Goal: Information Seeking & Learning: Check status

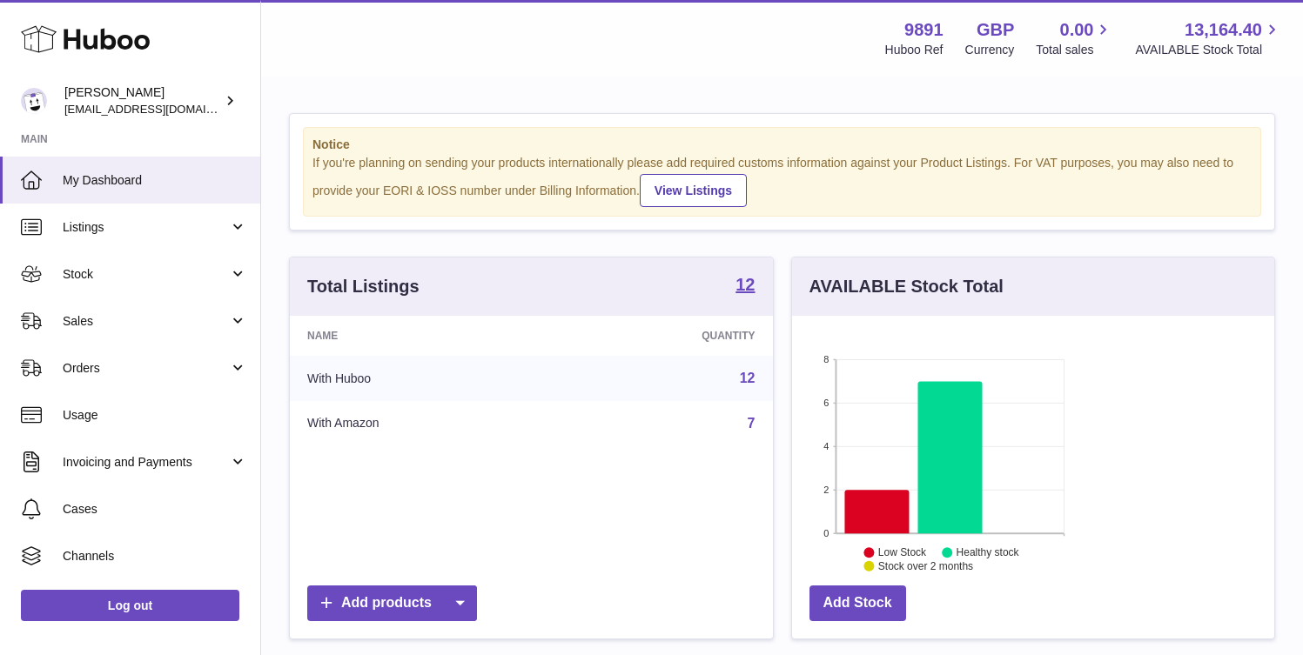
scroll to position [271, 315]
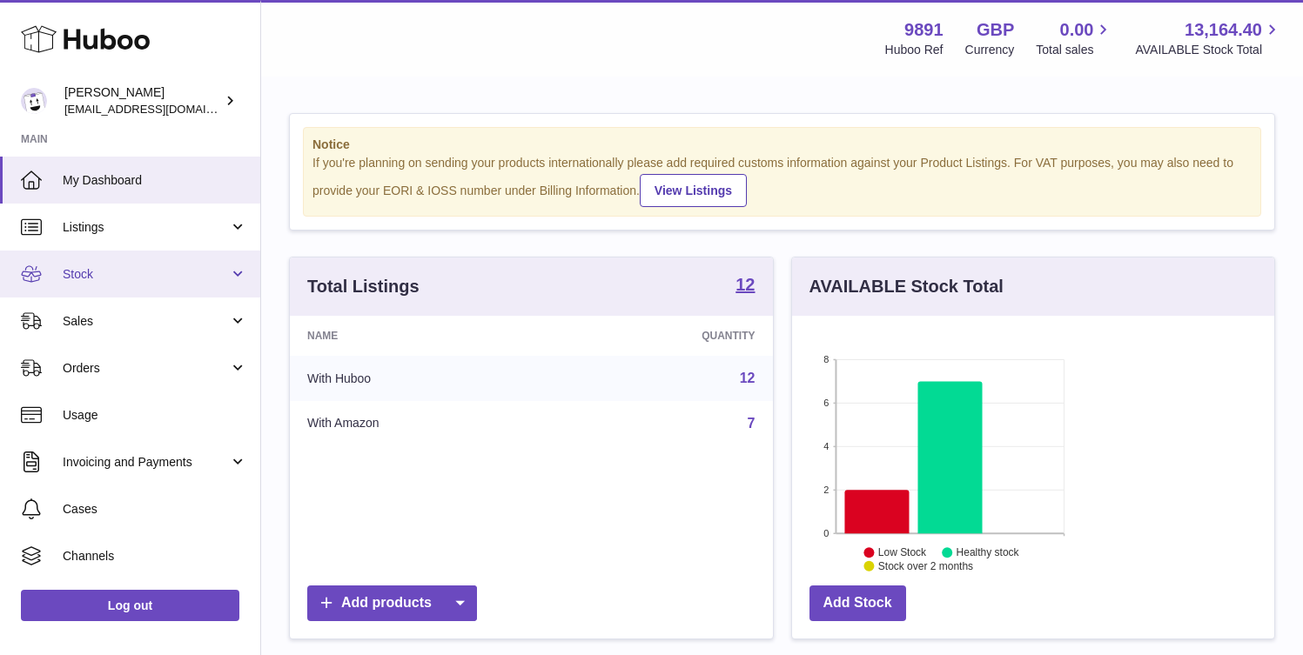
click at [115, 278] on span "Stock" at bounding box center [146, 274] width 166 height 17
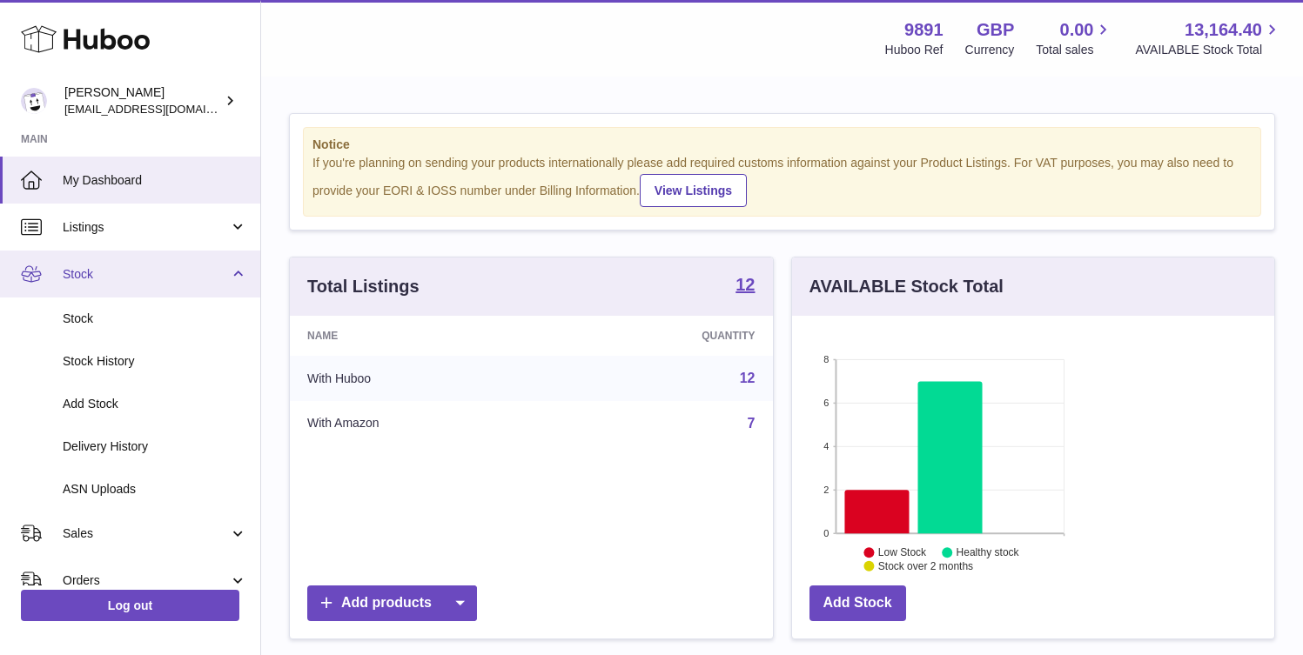
click at [114, 272] on span "Stock" at bounding box center [146, 274] width 166 height 17
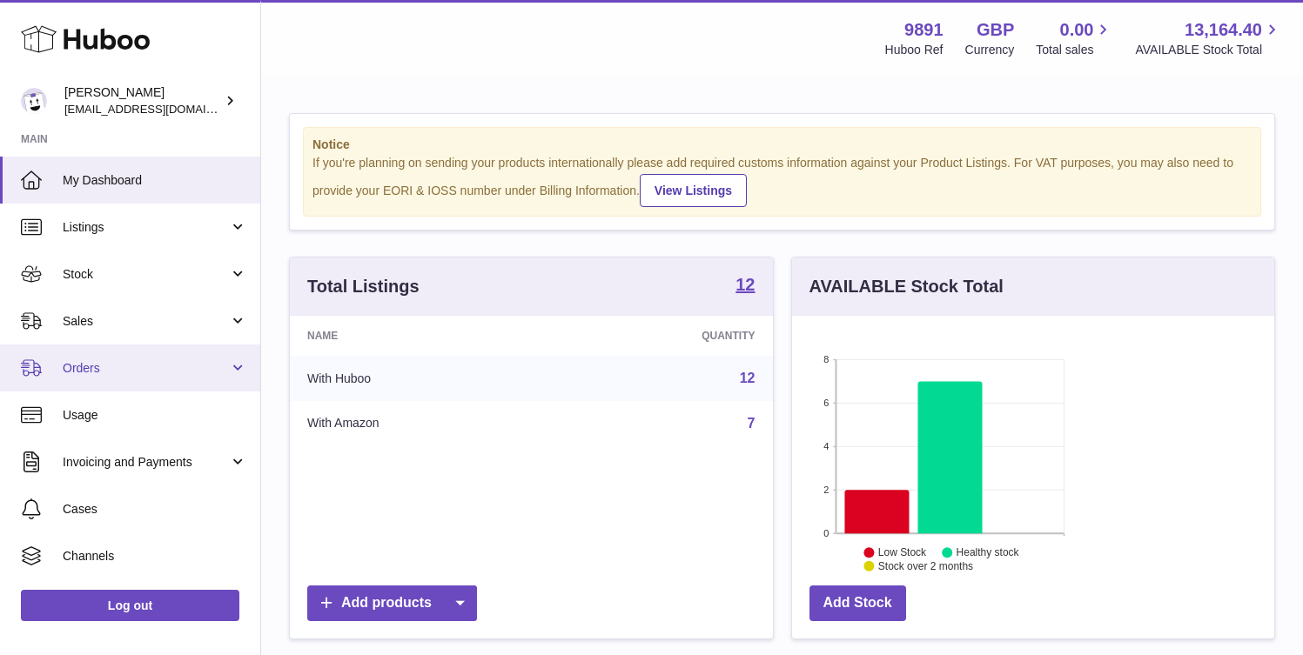
click at [125, 379] on link "Orders" at bounding box center [130, 368] width 260 height 47
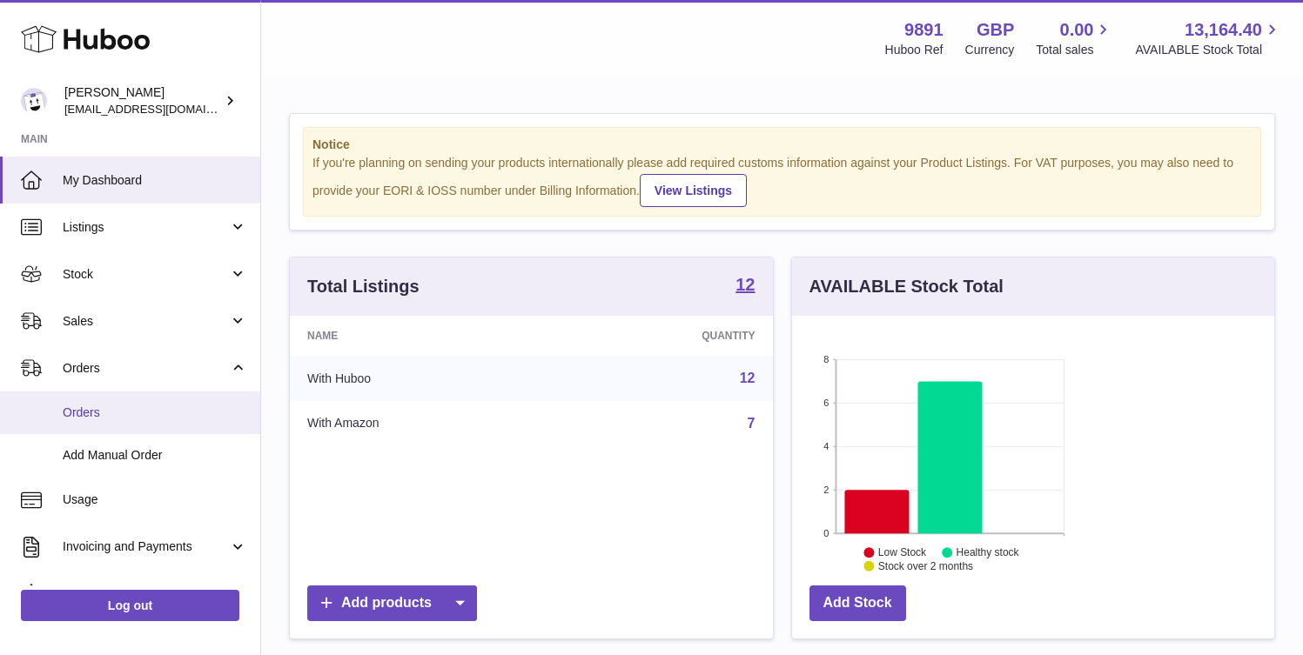
click at [126, 424] on link "Orders" at bounding box center [130, 413] width 260 height 43
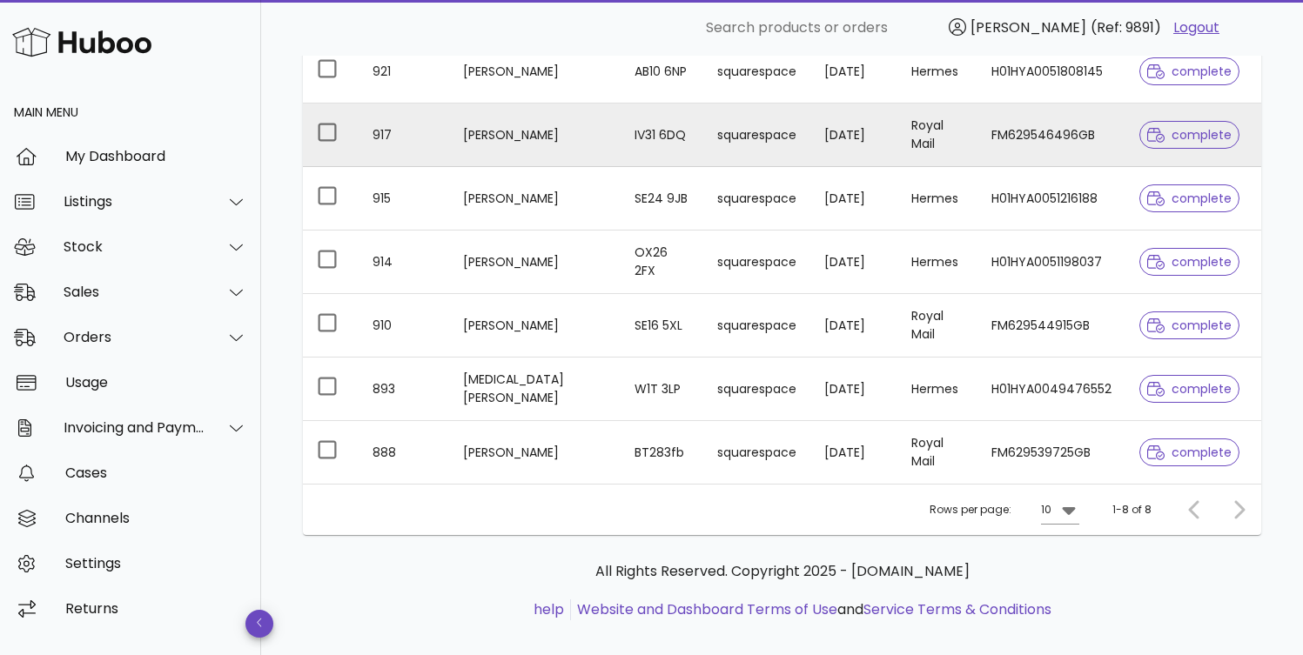
scroll to position [351, 0]
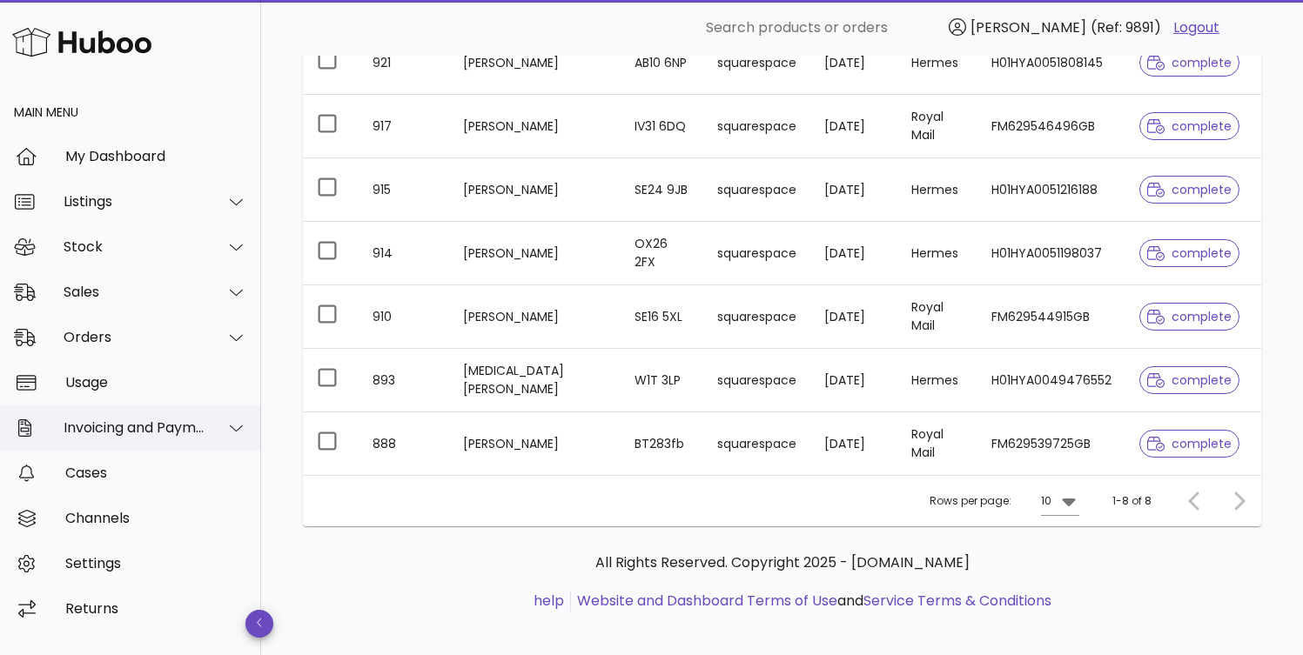
click at [235, 424] on icon at bounding box center [236, 428] width 13 height 16
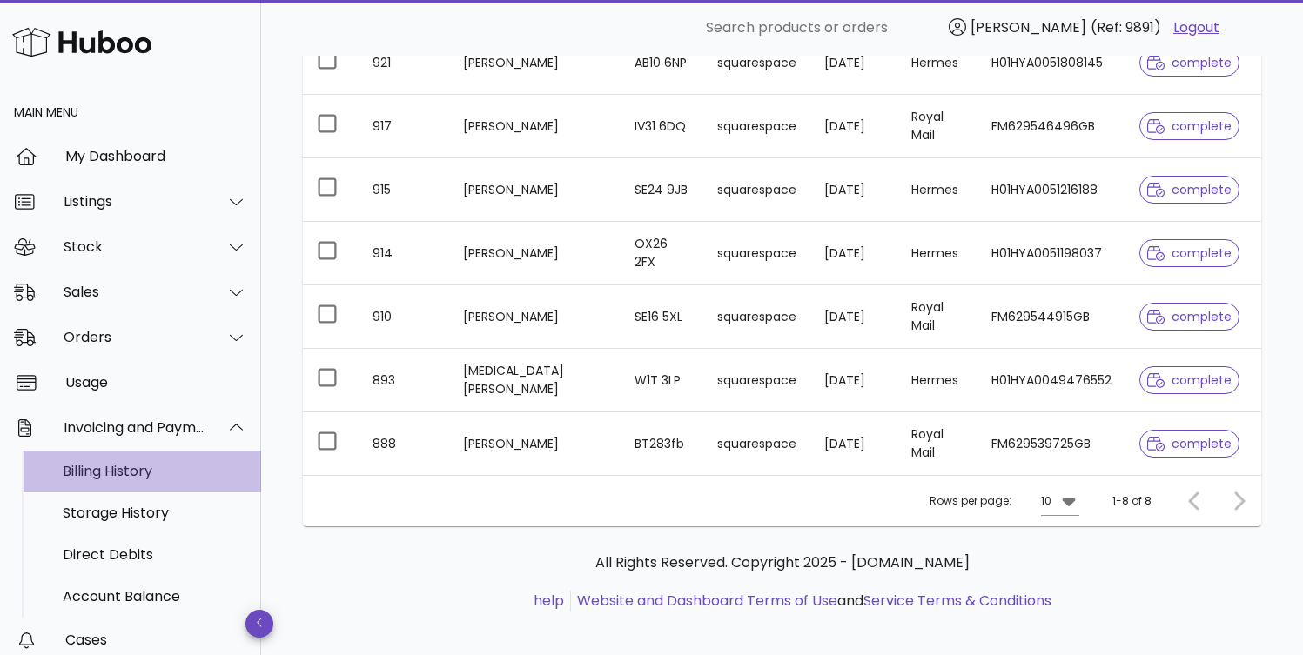
click at [126, 470] on div "Billing History" at bounding box center [155, 471] width 184 height 17
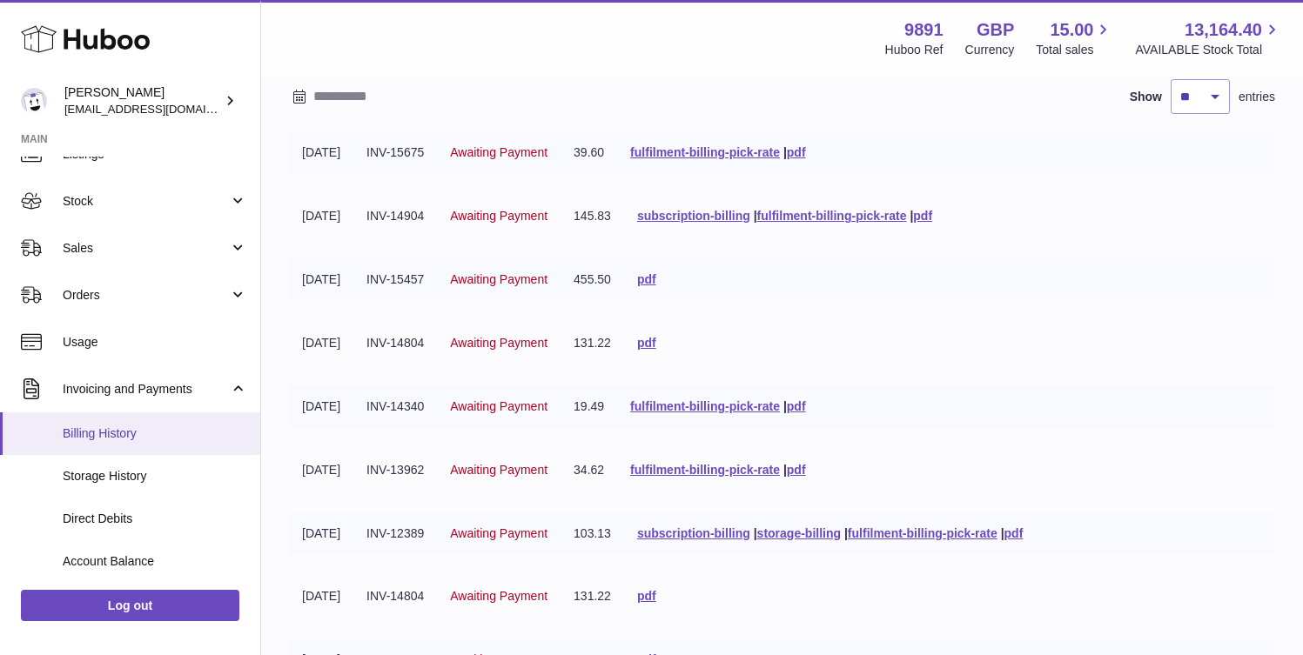
scroll to position [84, 0]
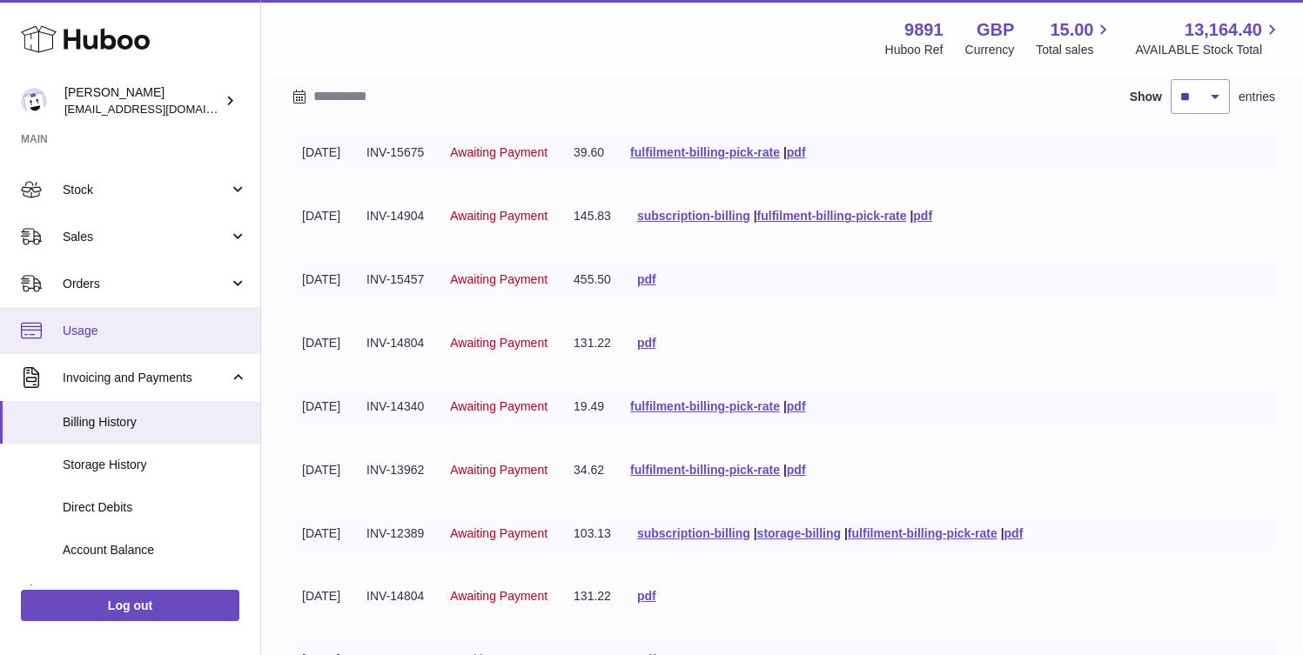
click at [105, 339] on link "Usage" at bounding box center [130, 330] width 260 height 47
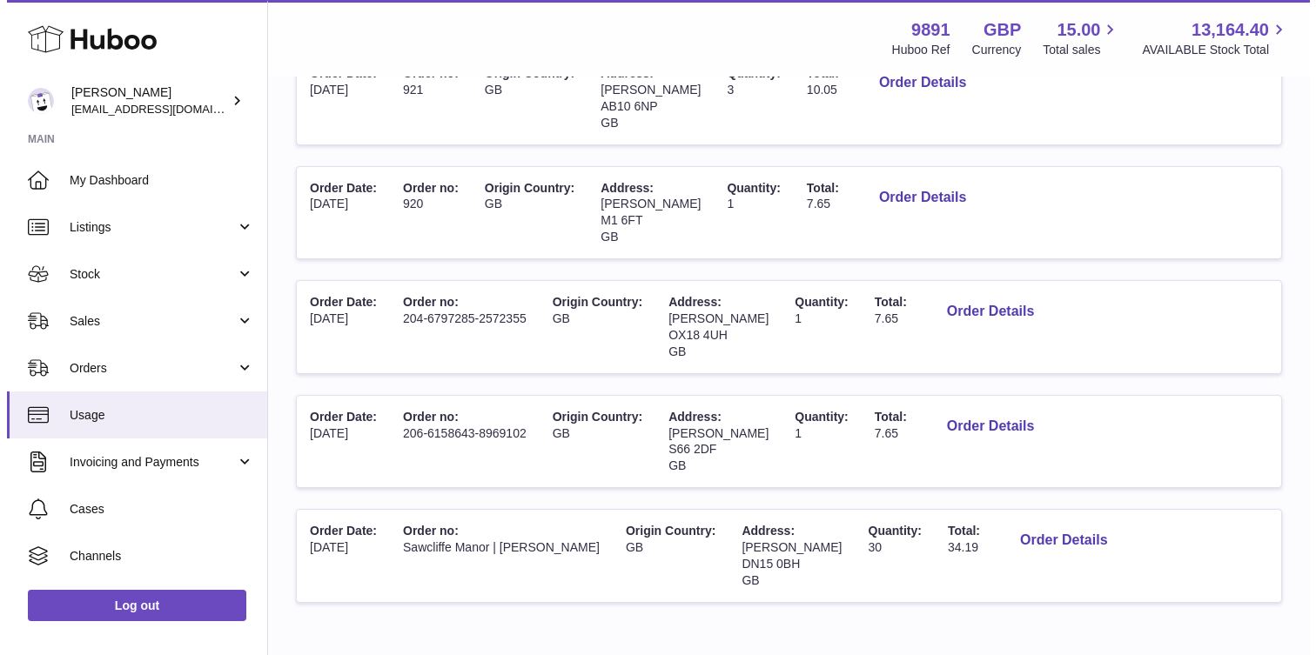
scroll to position [315, 0]
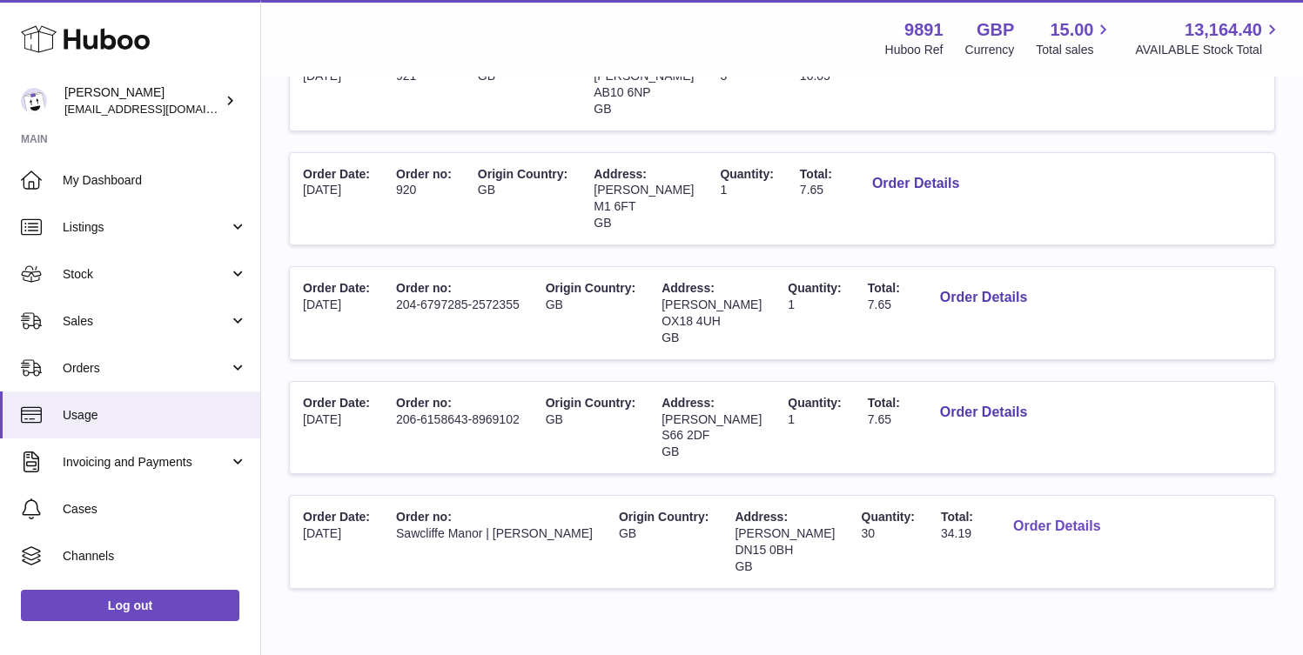
click at [1114, 509] on button "Order Details" at bounding box center [1056, 527] width 115 height 36
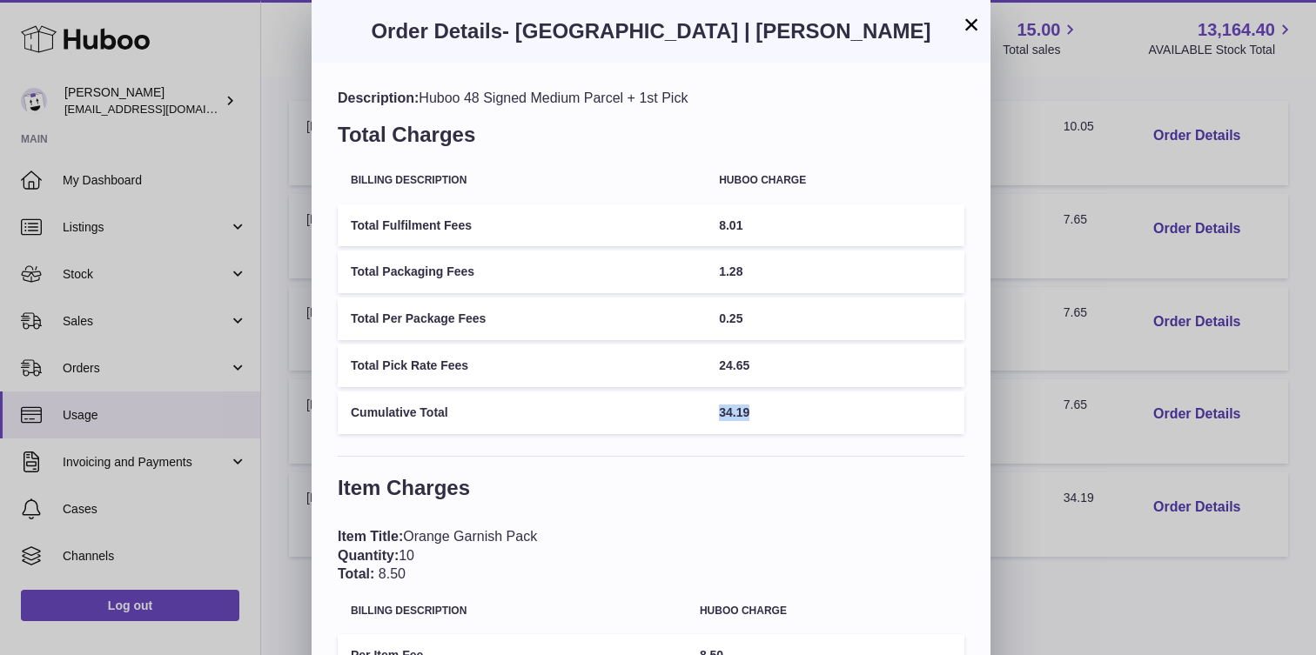
drag, startPoint x: 758, startPoint y: 416, endPoint x: 705, endPoint y: 415, distance: 53.1
click at [705, 415] on tr "Cumulative Total 34.19" at bounding box center [651, 413] width 626 height 43
copy tr "34.19"
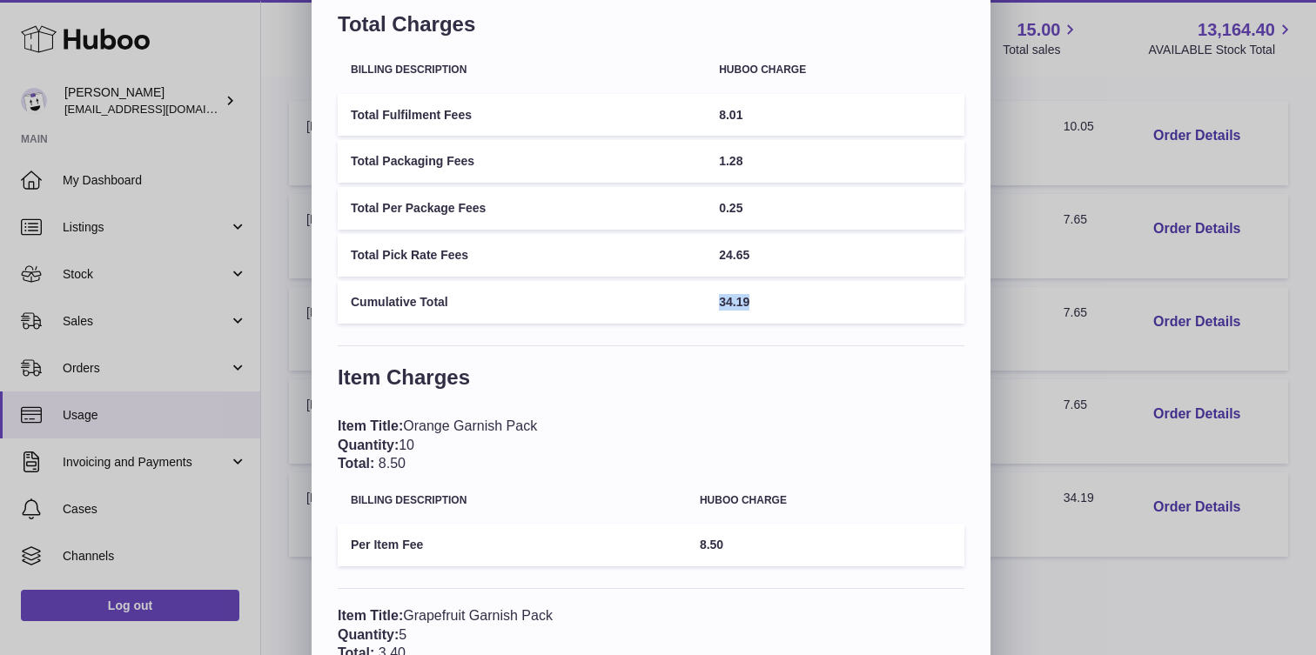
scroll to position [0, 0]
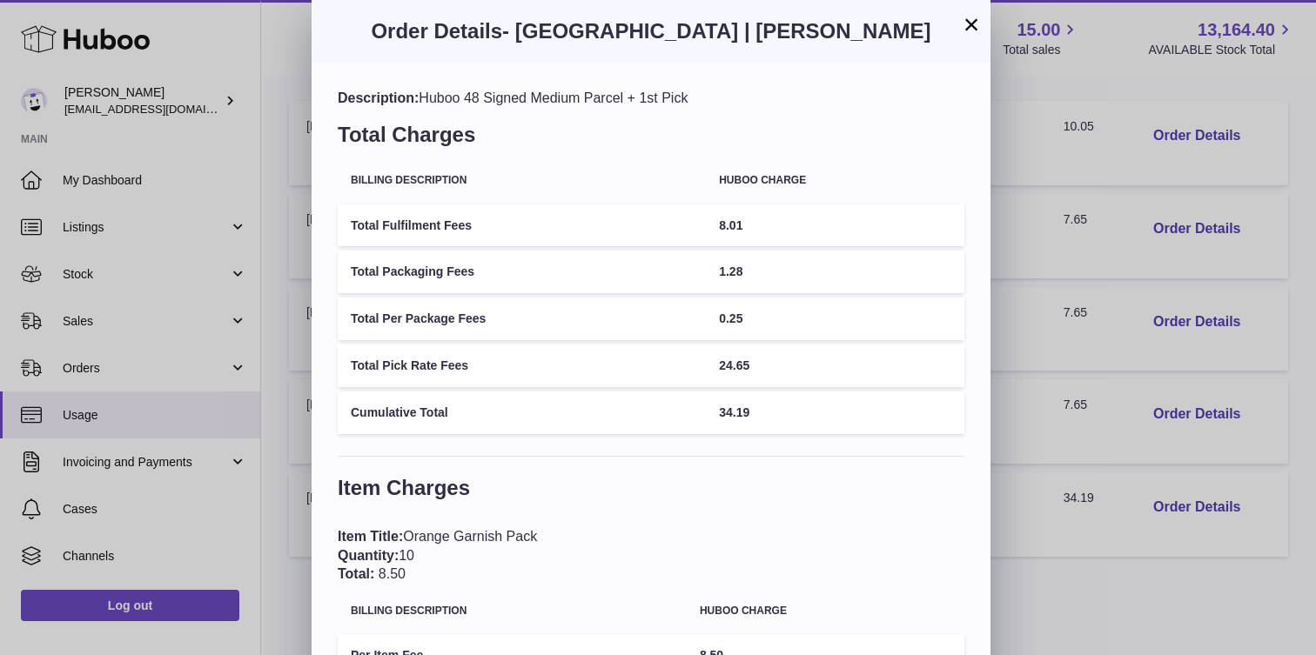
click at [752, 413] on td "34.19" at bounding box center [835, 413] width 258 height 43
drag, startPoint x: 762, startPoint y: 413, endPoint x: 690, endPoint y: 413, distance: 72.2
click at [690, 413] on tr "Cumulative Total 34.19" at bounding box center [651, 413] width 626 height 43
copy tr "34.19"
click at [961, 31] on button "×" at bounding box center [971, 24] width 21 height 21
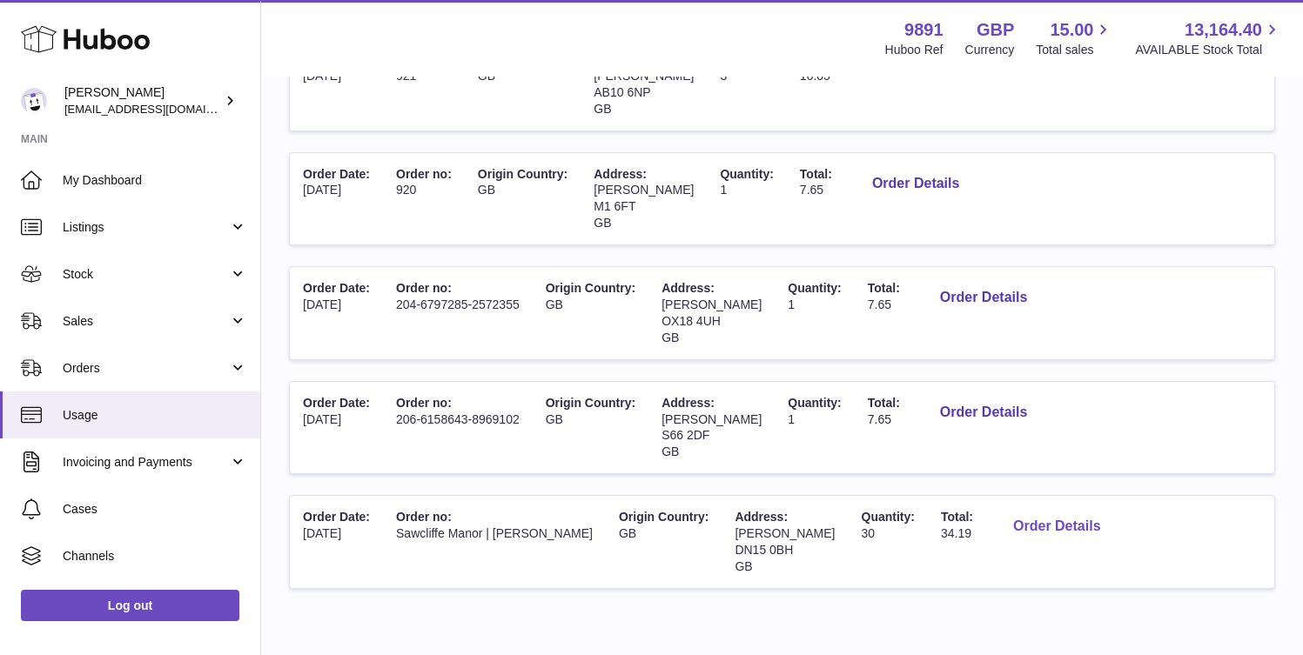
click at [1114, 509] on button "Order Details" at bounding box center [1056, 527] width 115 height 36
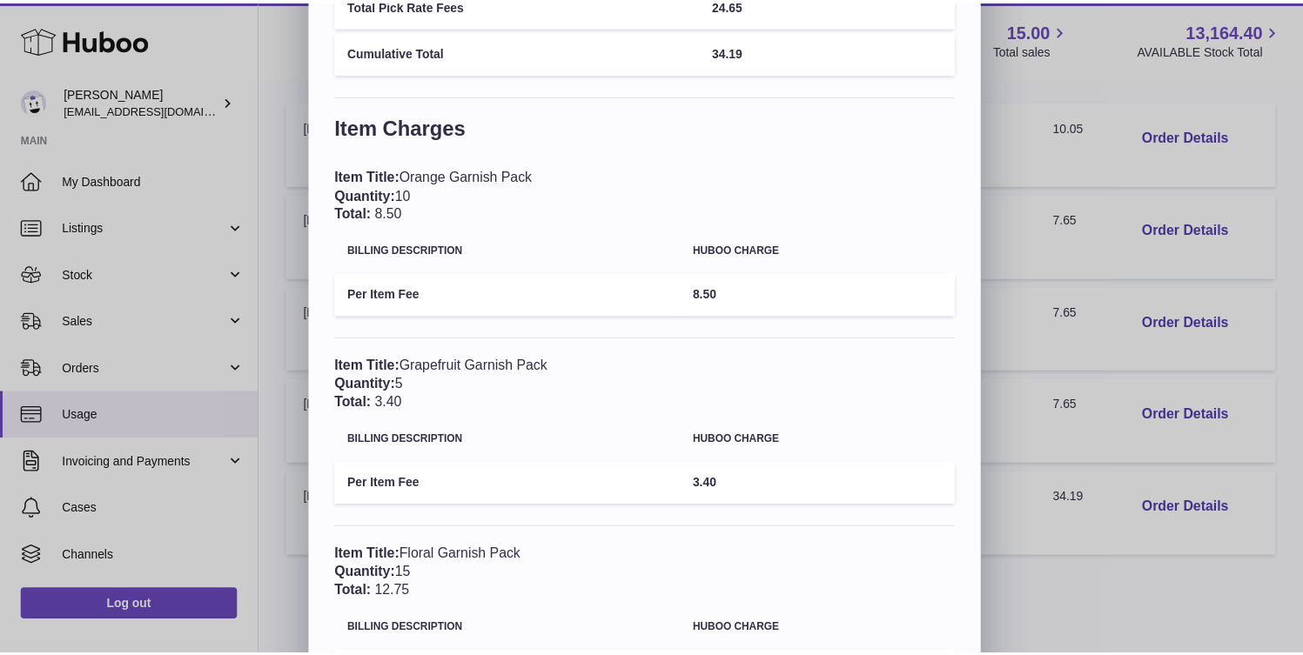
scroll to position [505, 0]
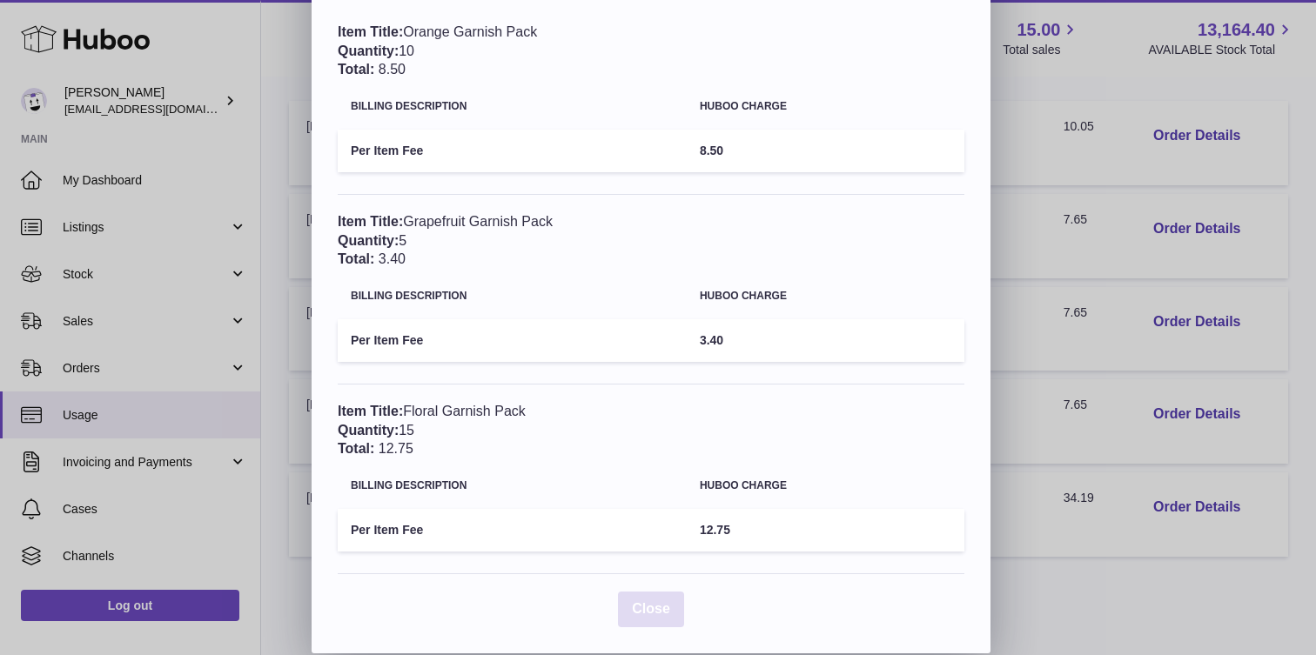
click at [653, 613] on span "Close" at bounding box center [651, 608] width 38 height 15
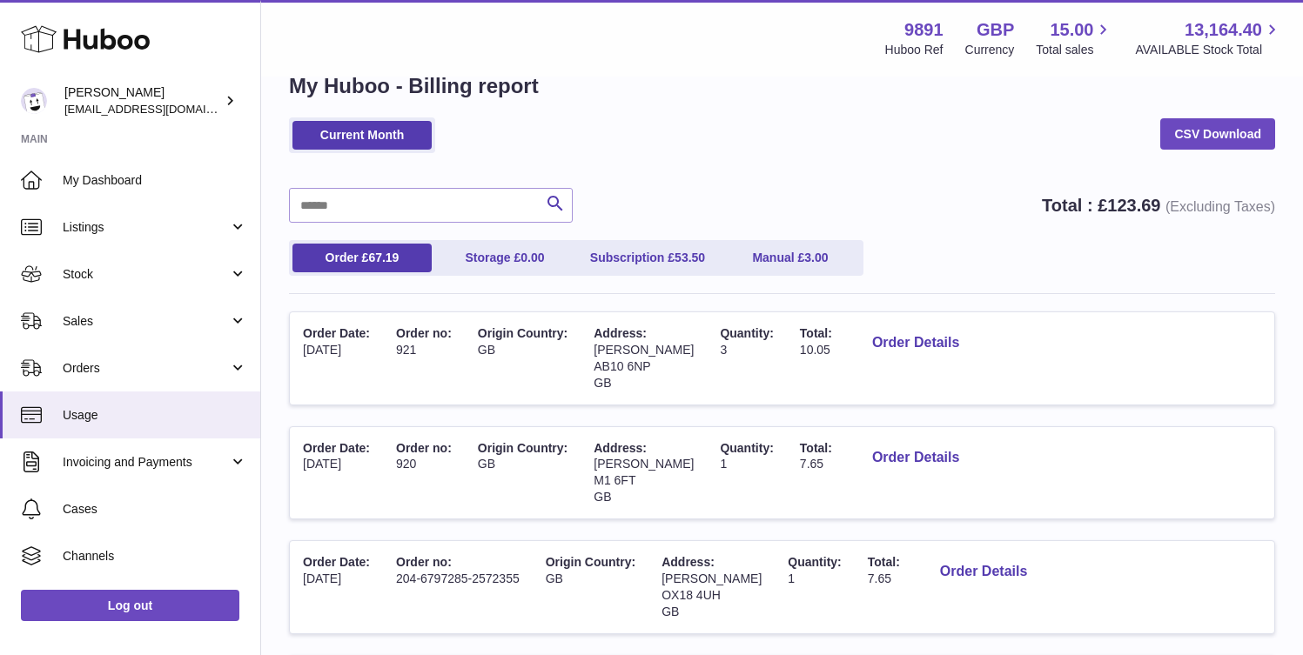
scroll to position [40, 0]
click at [803, 252] on link "Manual £ 3.00" at bounding box center [789, 259] width 139 height 29
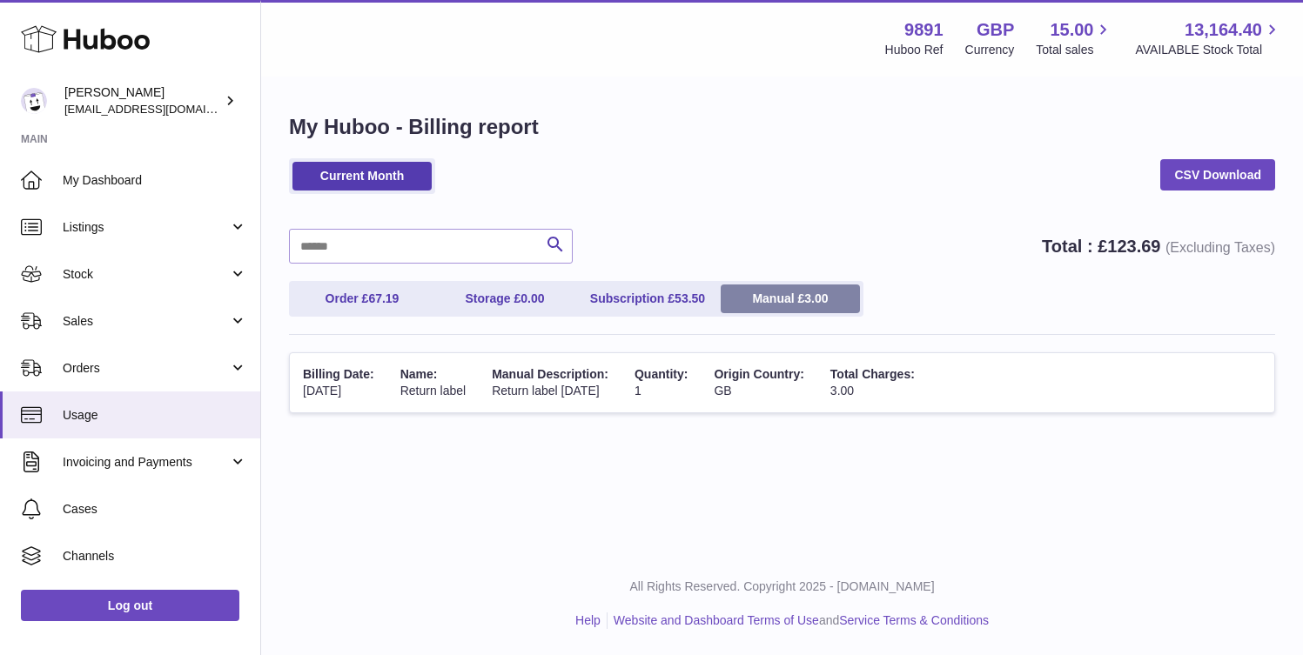
scroll to position [0, 0]
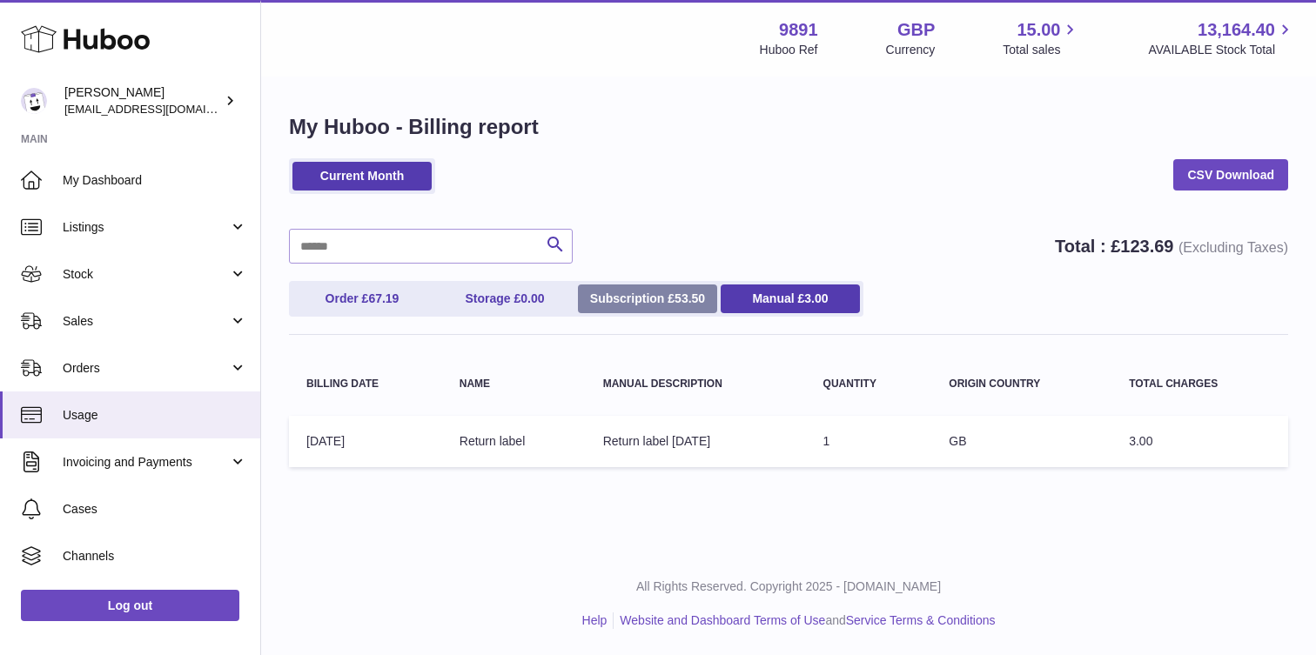
click at [640, 300] on link "Subscription £ 53.50" at bounding box center [647, 299] width 139 height 29
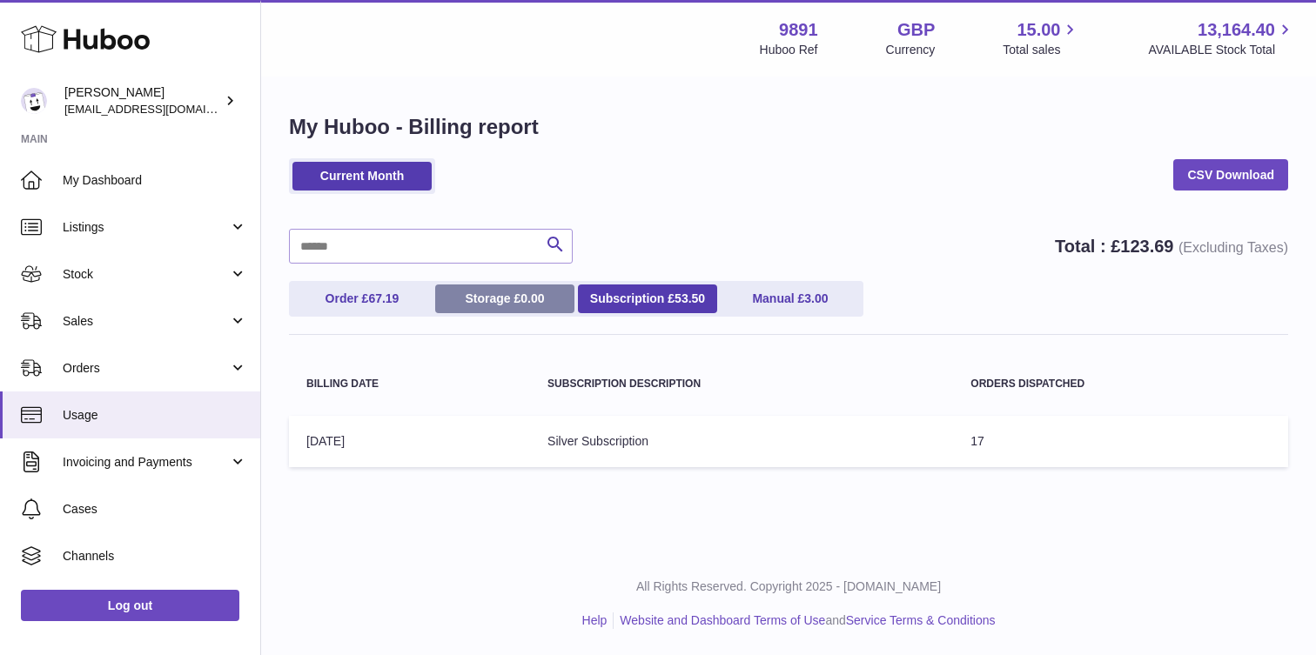
click at [464, 301] on link "Storage £ 0.00" at bounding box center [504, 299] width 139 height 29
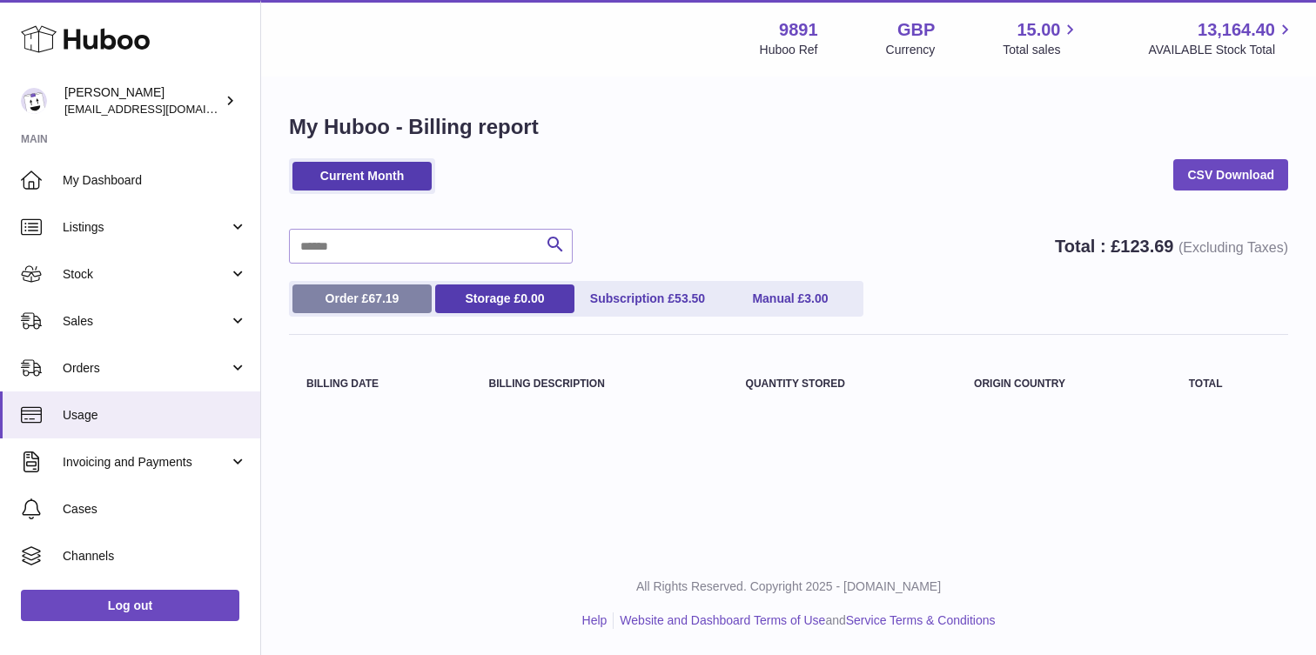
click at [387, 299] on span "67.19" at bounding box center [383, 298] width 30 height 14
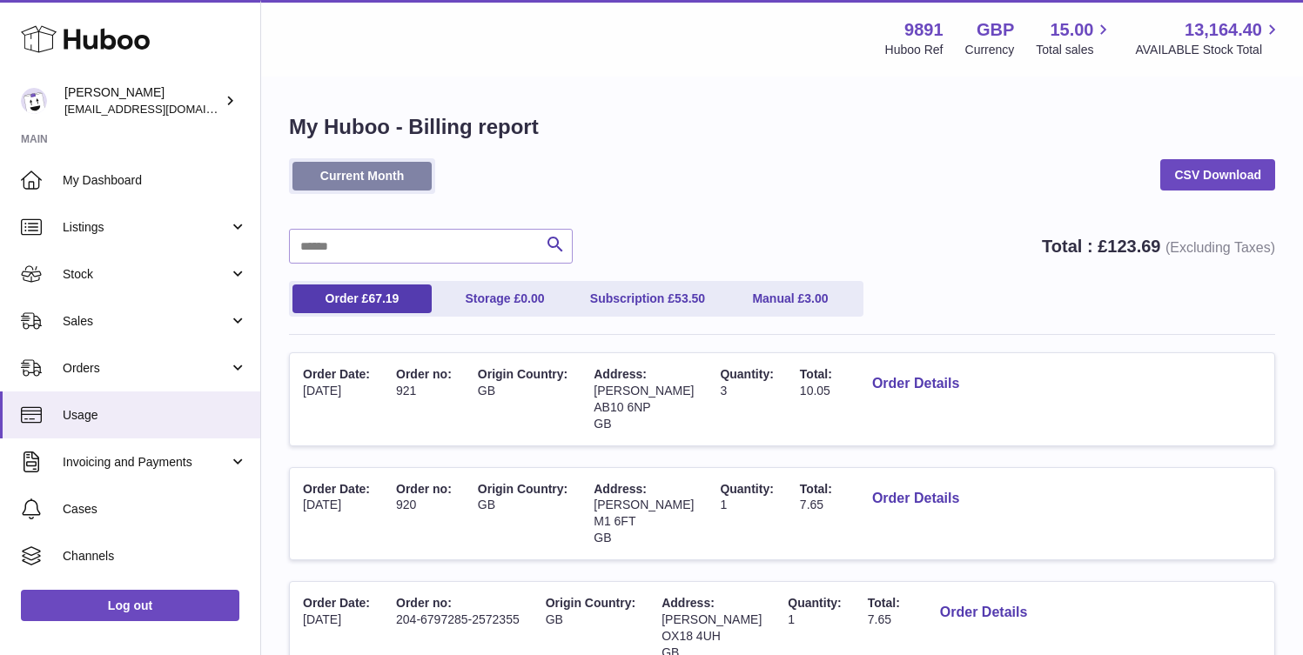
click at [398, 182] on link "Current Month" at bounding box center [361, 176] width 139 height 29
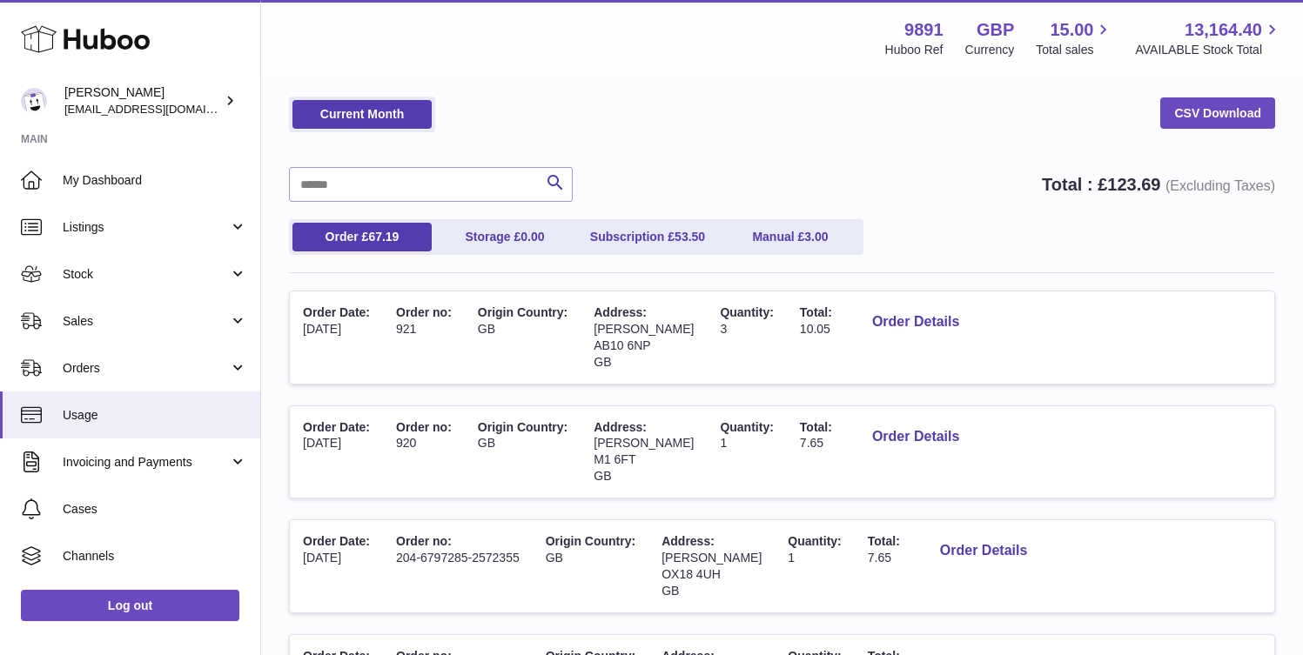
scroll to position [81, 0]
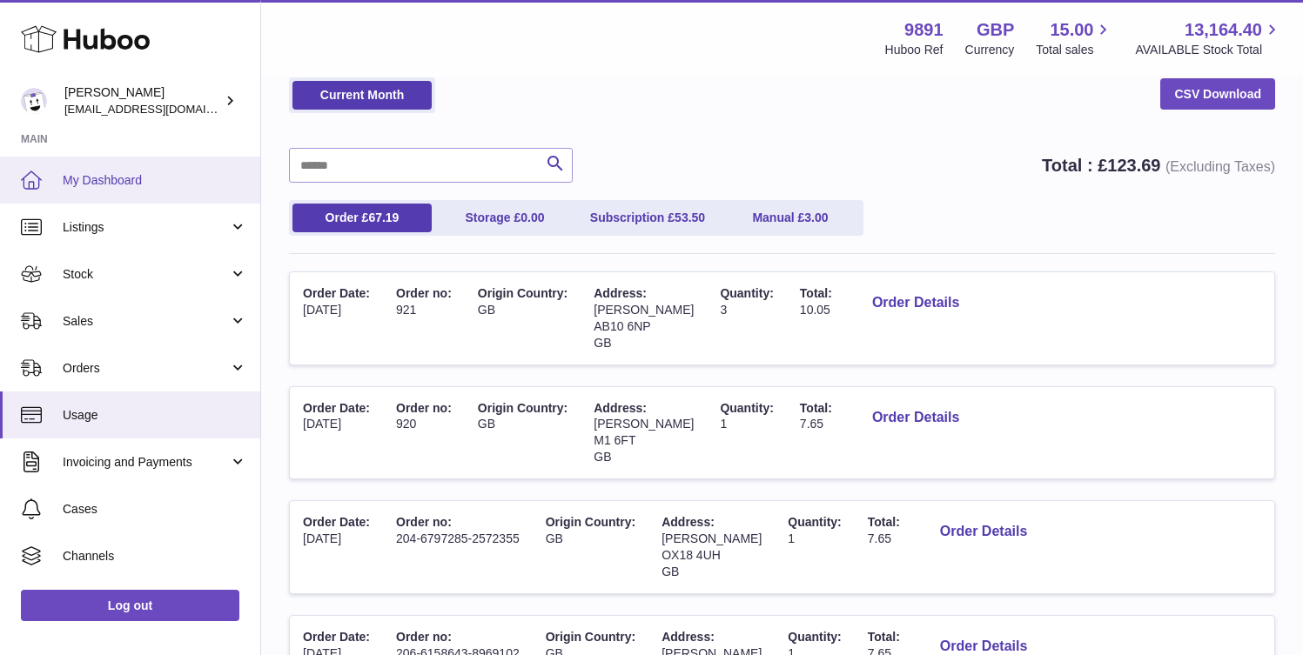
click at [184, 184] on span "My Dashboard" at bounding box center [155, 180] width 184 height 17
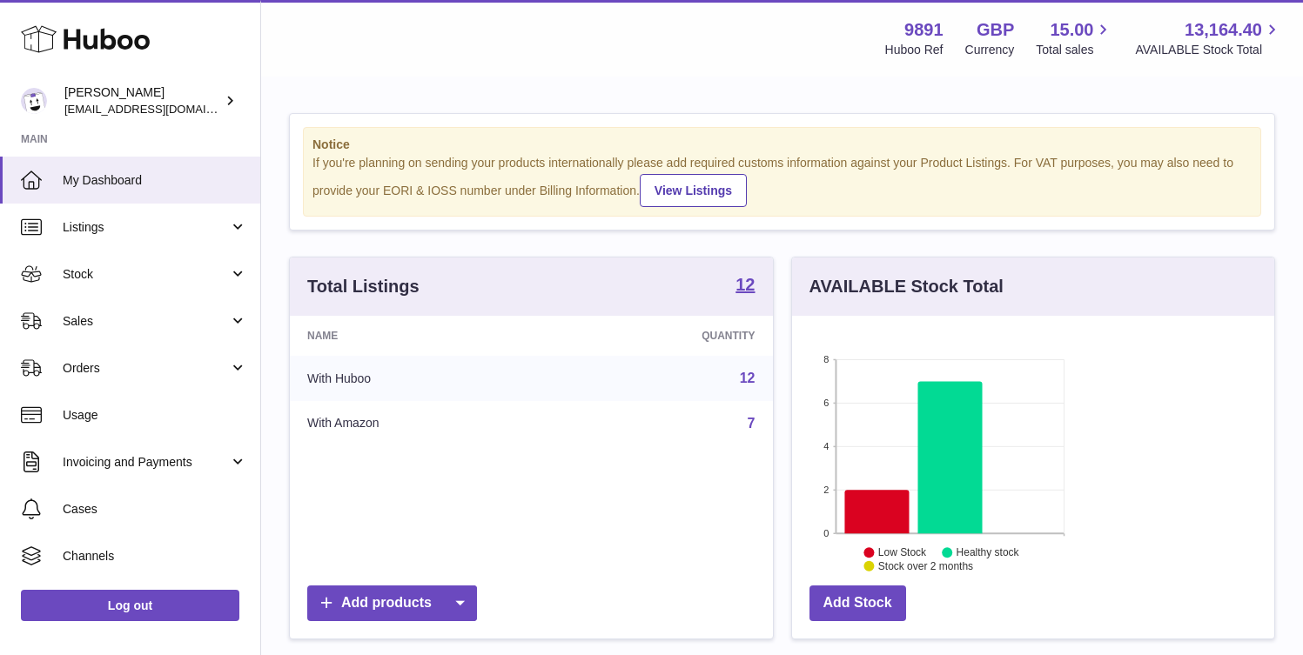
scroll to position [271, 315]
click at [133, 416] on span "Usage" at bounding box center [155, 415] width 184 height 17
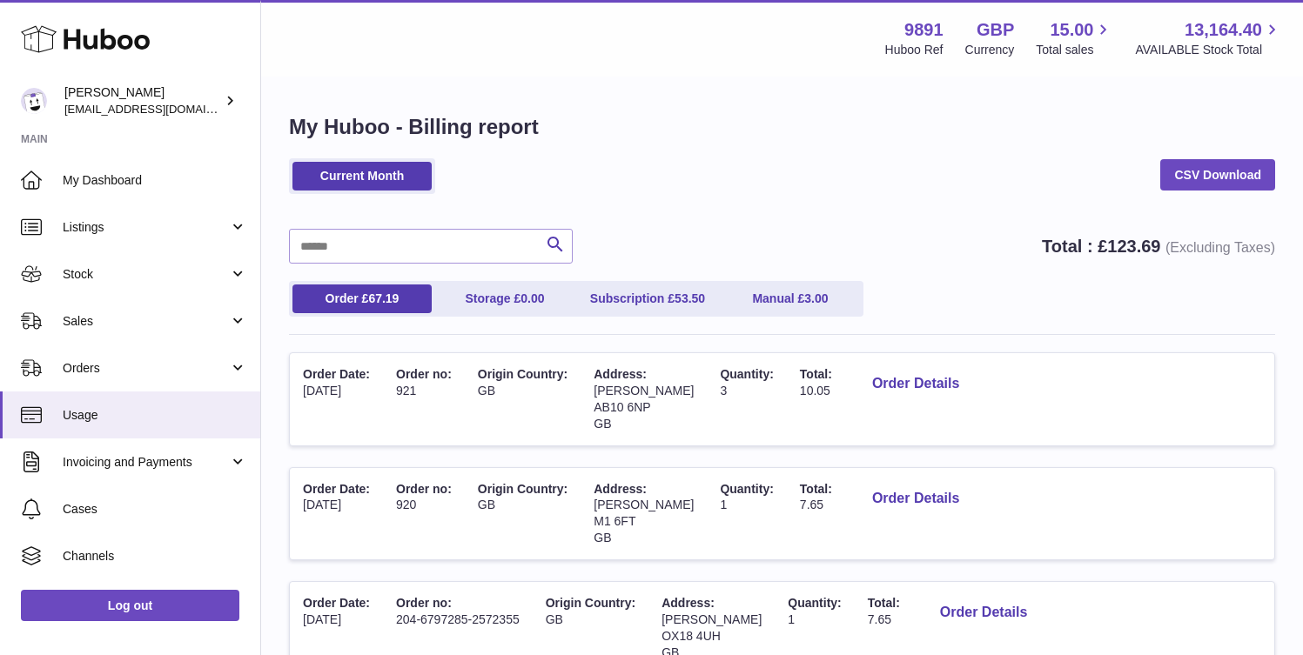
scroll to position [362, 0]
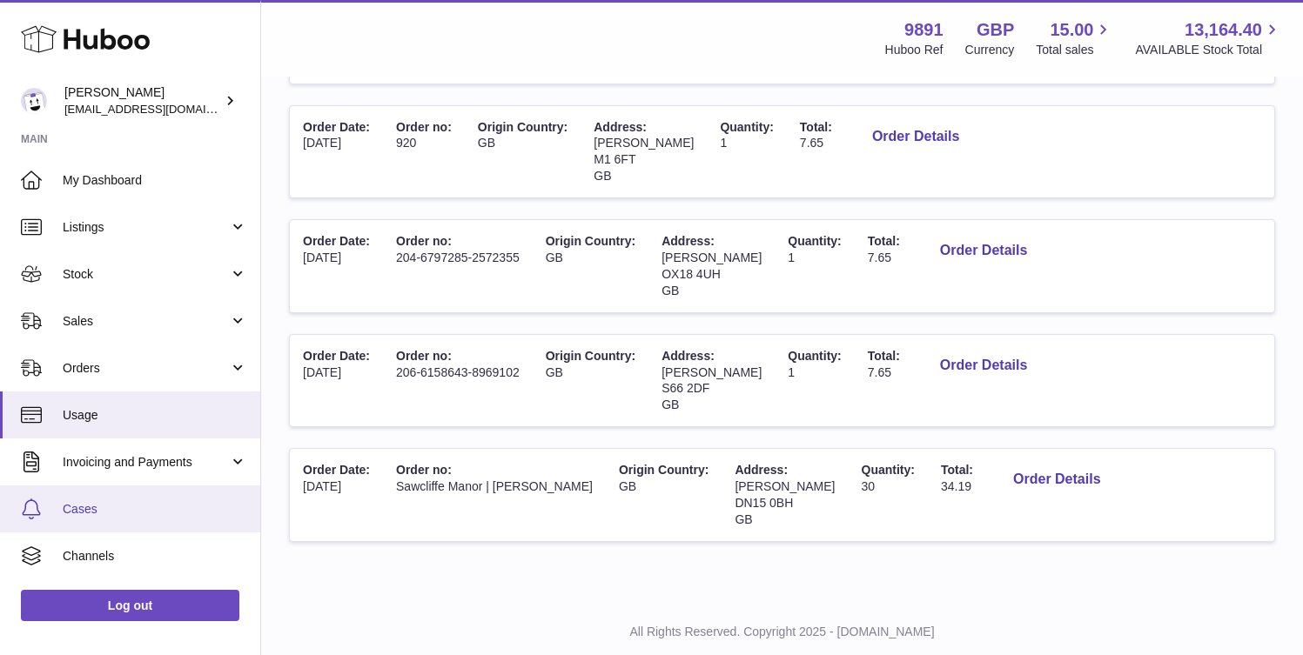
click at [144, 515] on span "Cases" at bounding box center [155, 509] width 184 height 17
